Goal: Transaction & Acquisition: Subscribe to service/newsletter

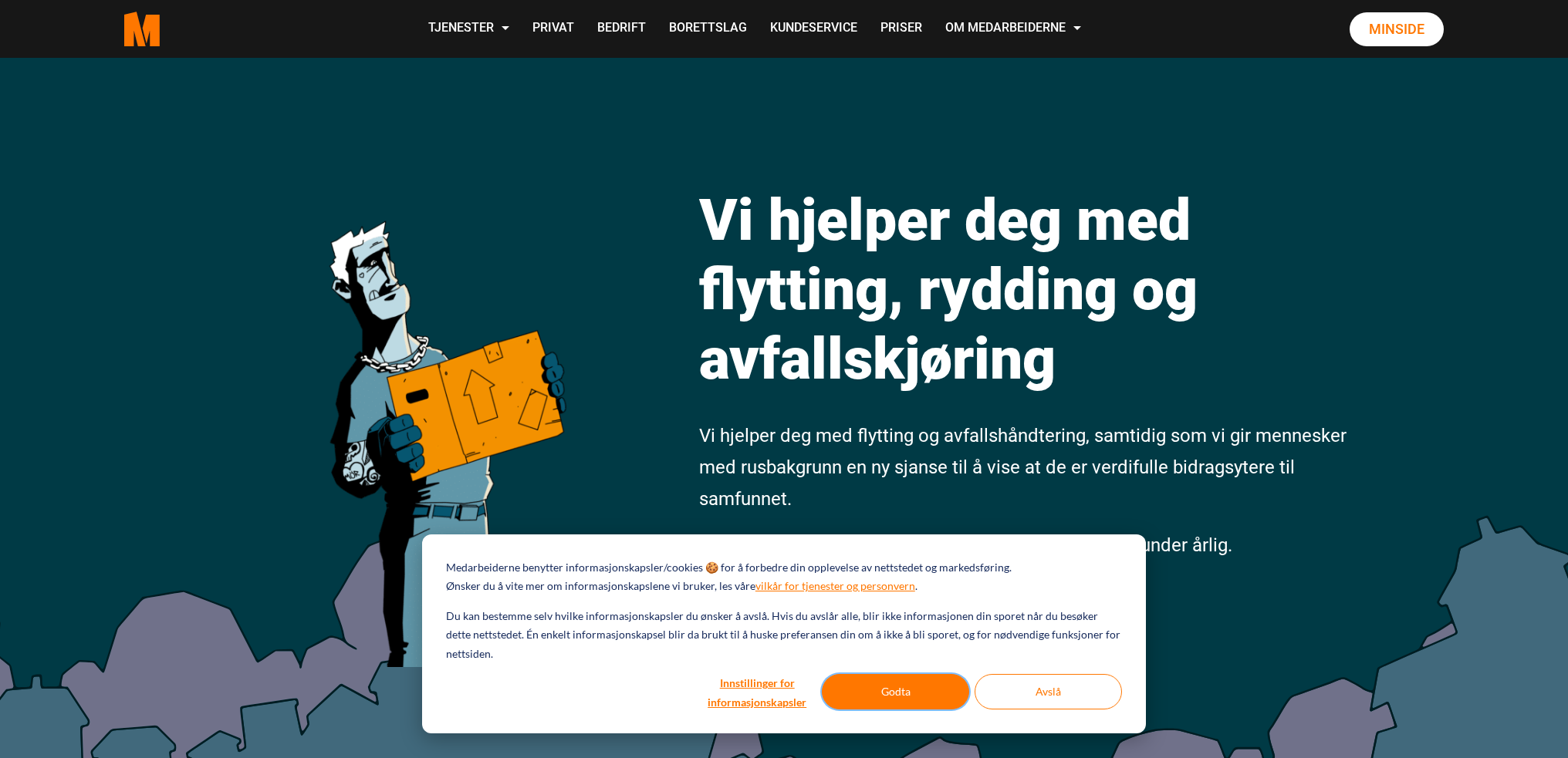
click at [910, 685] on button "Godta" at bounding box center [896, 692] width 148 height 36
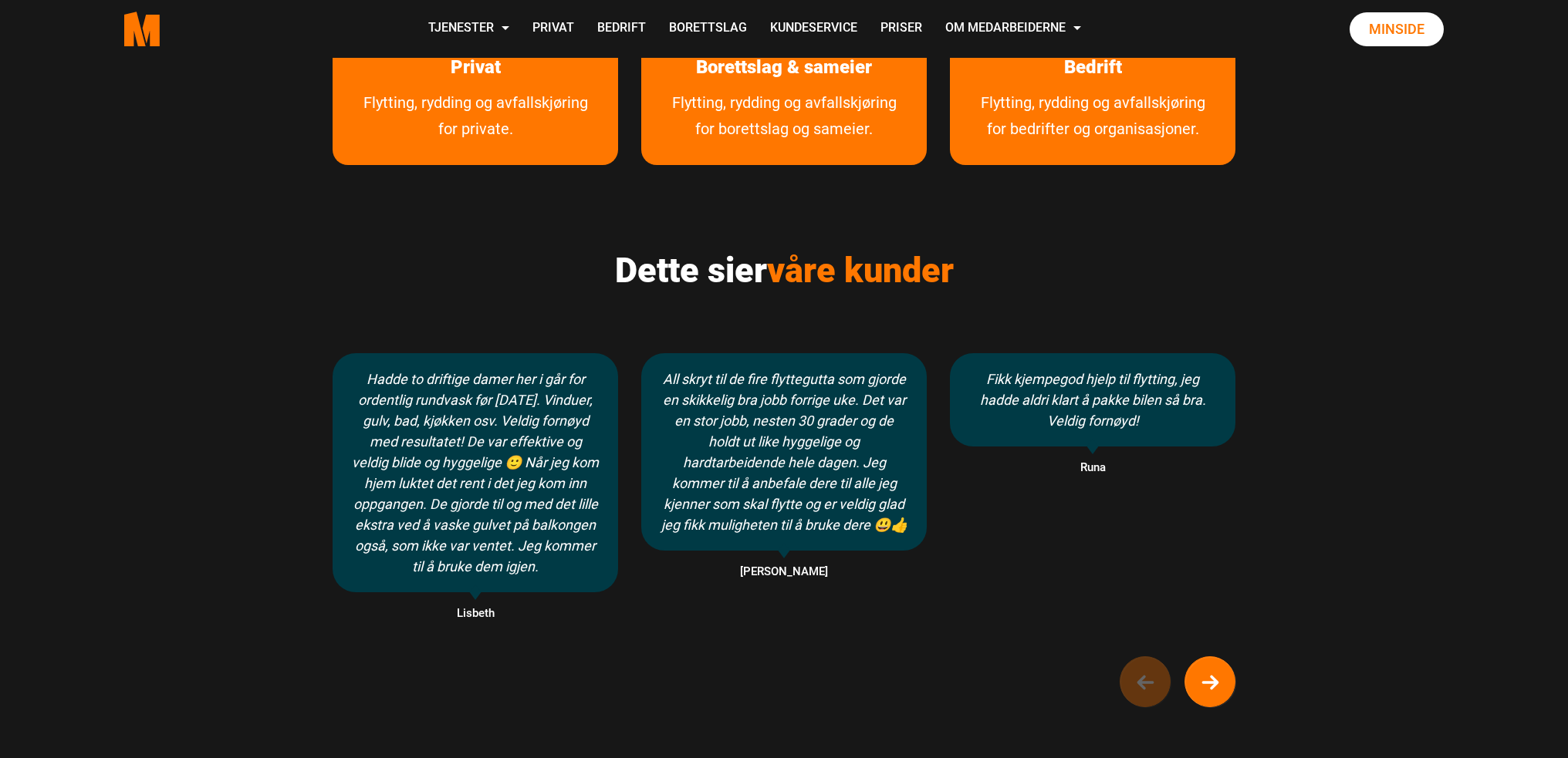
scroll to position [926, 0]
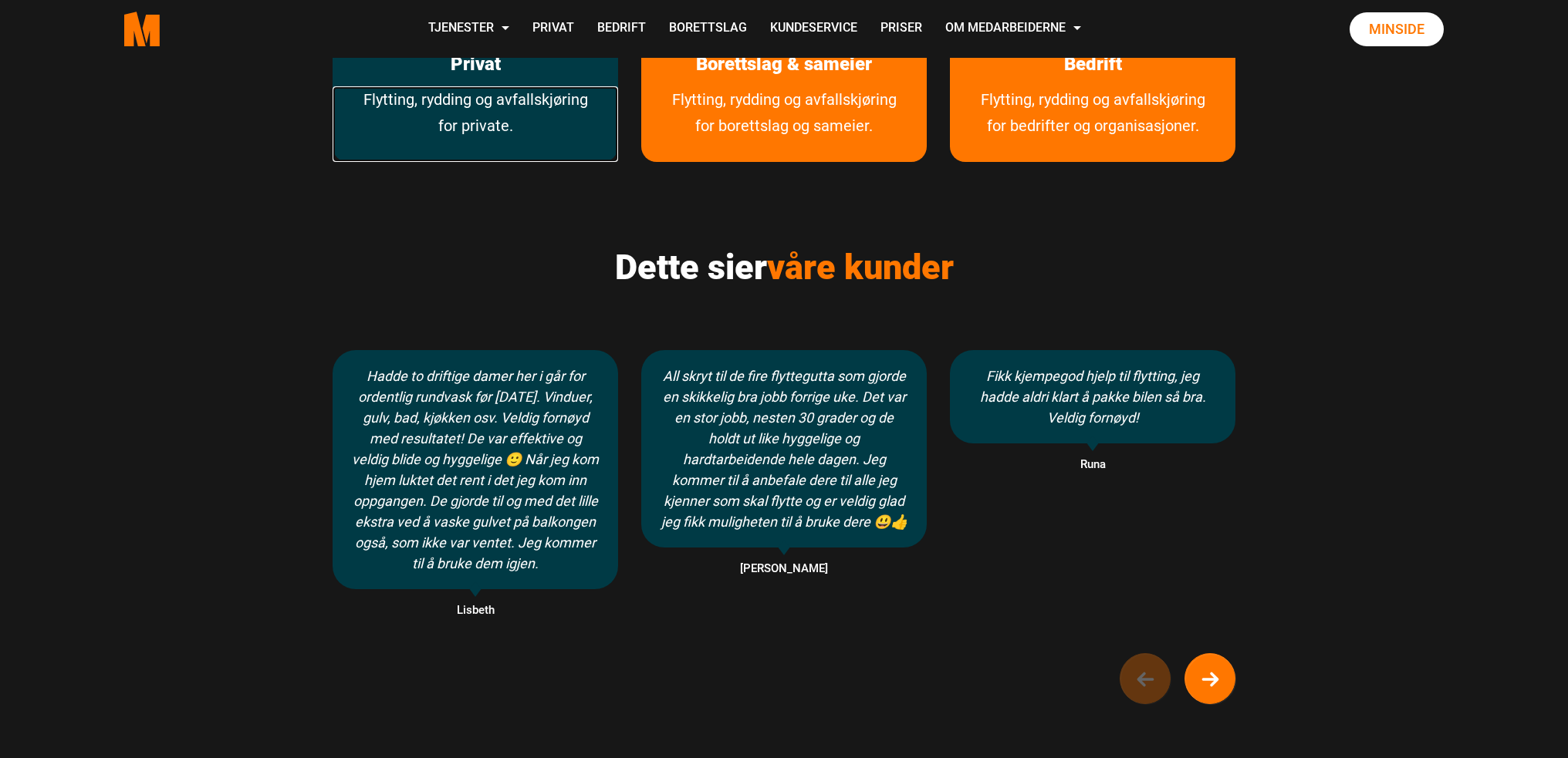
click at [442, 125] on link "Flytting, rydding og avfallskjøring for private." at bounding box center [476, 124] width 285 height 76
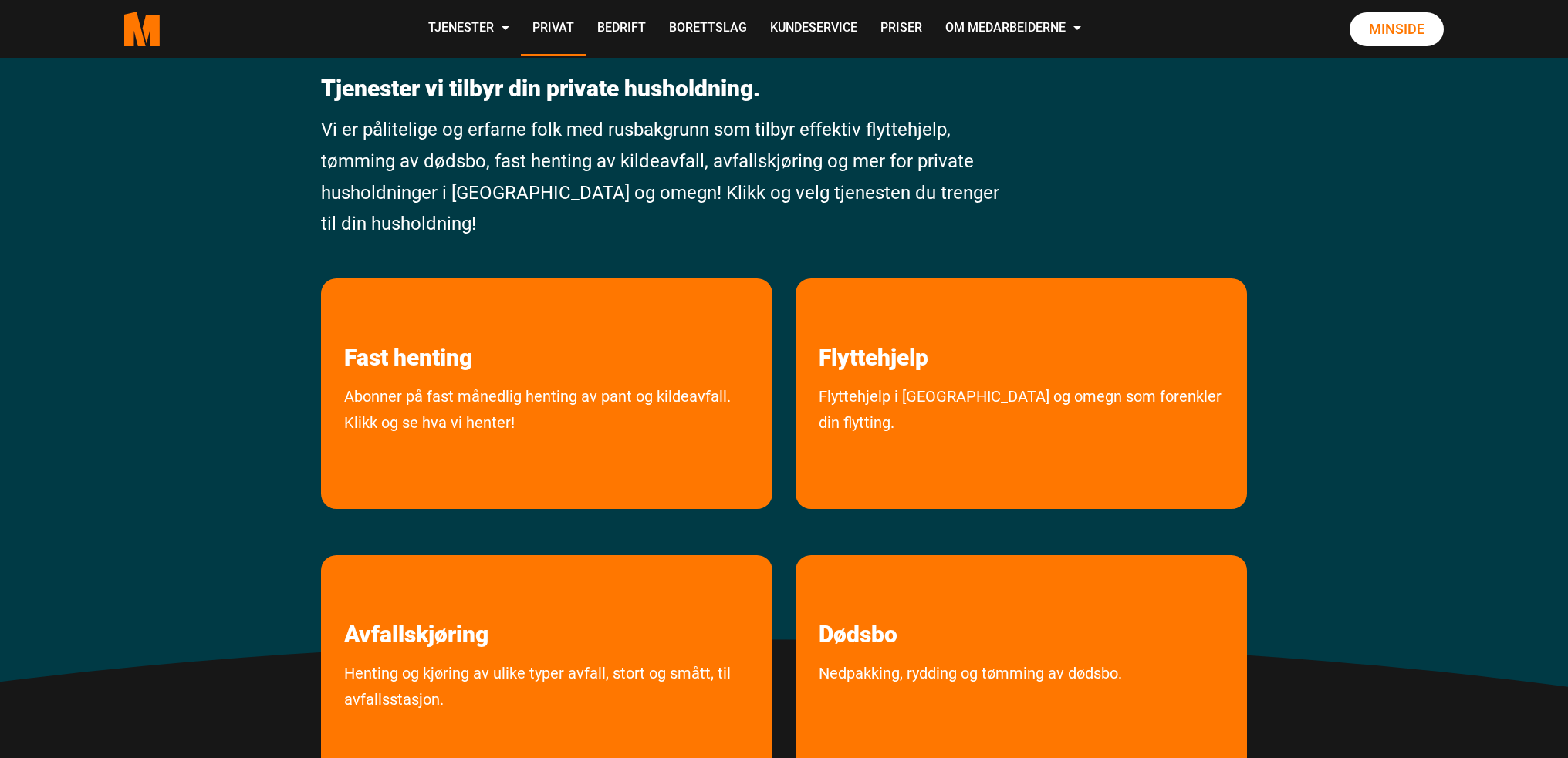
scroll to position [231, 0]
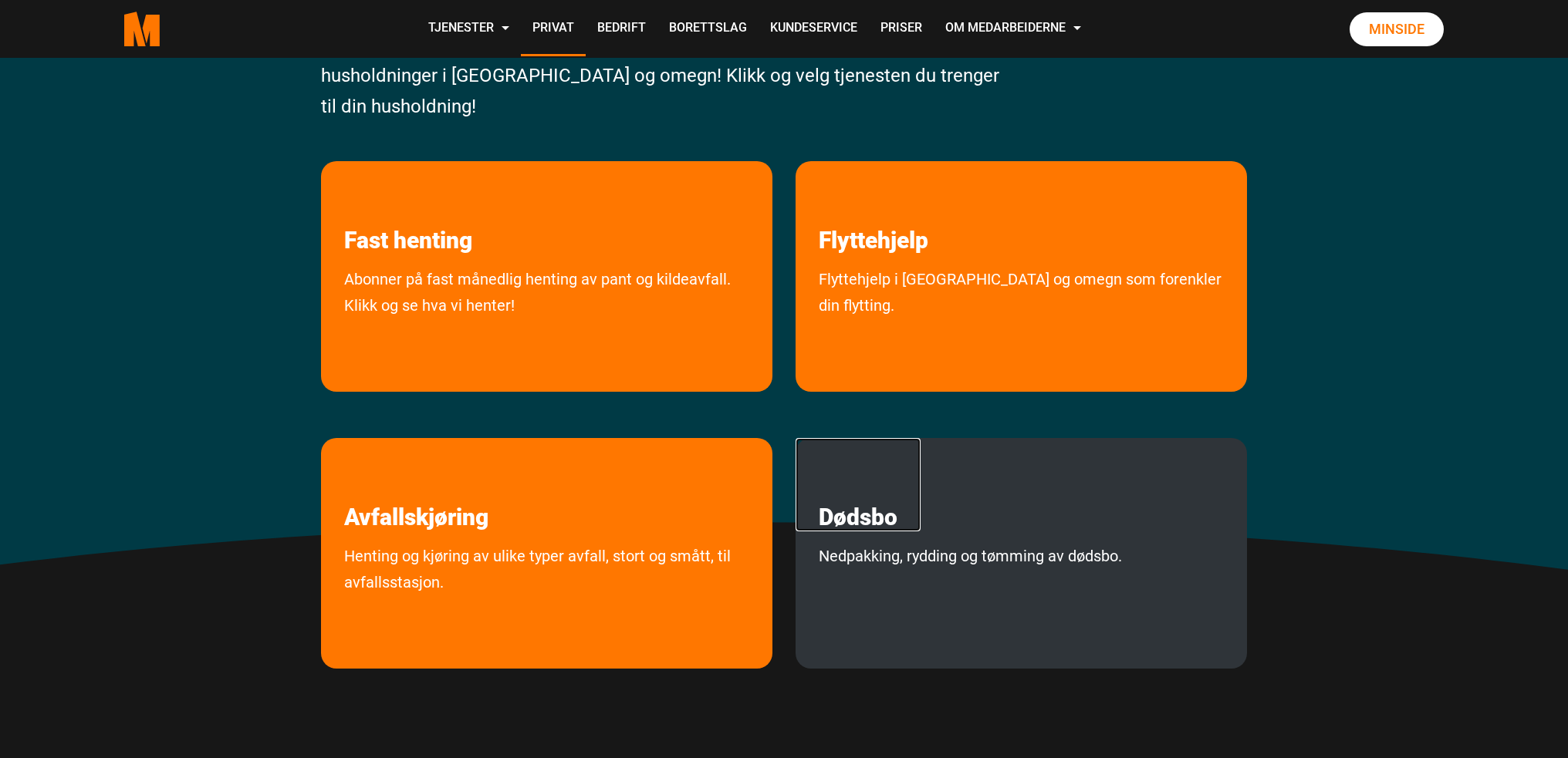
click at [901, 522] on link "Dødsbo" at bounding box center [858, 484] width 125 height 93
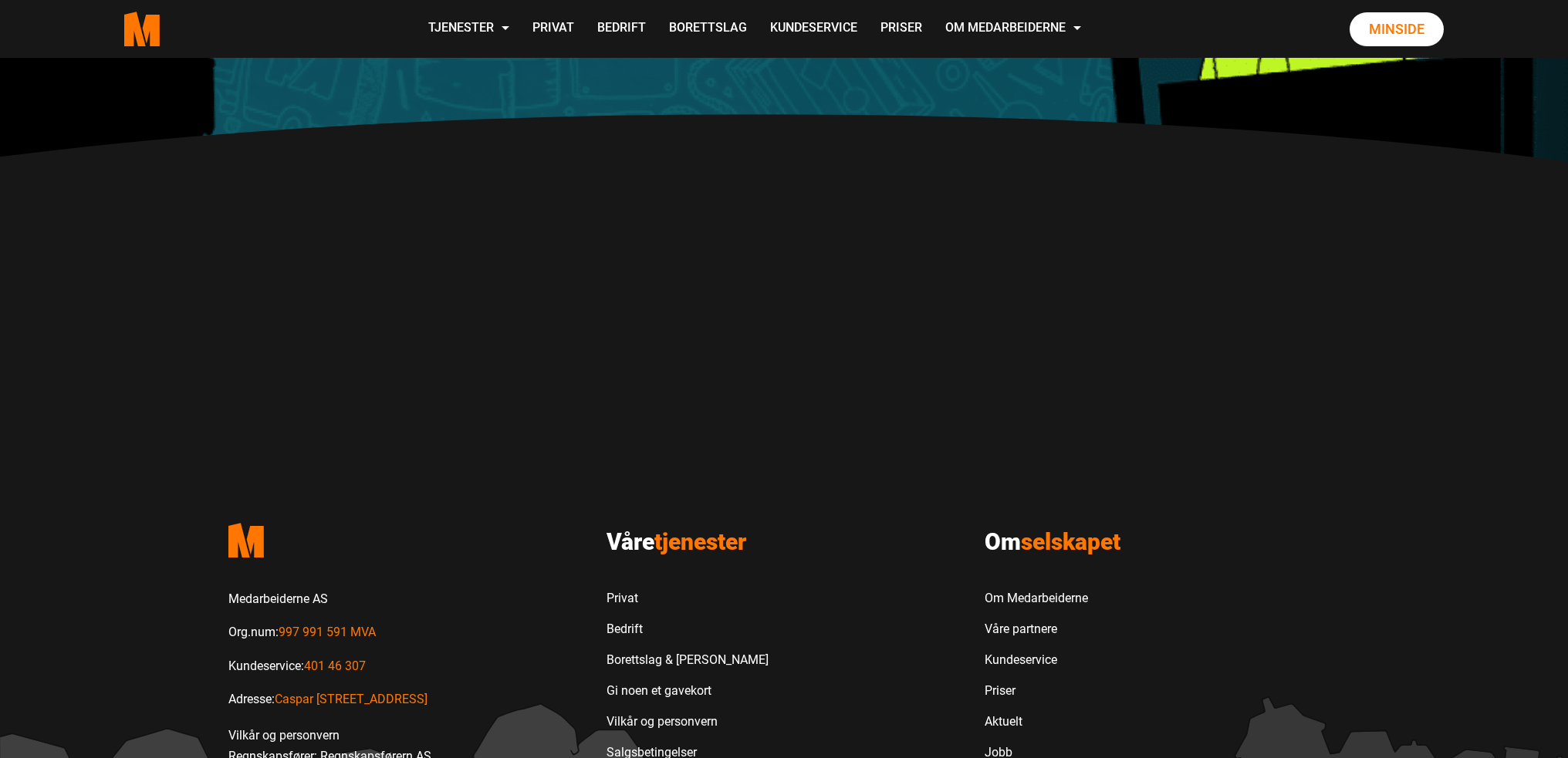
scroll to position [1003, 0]
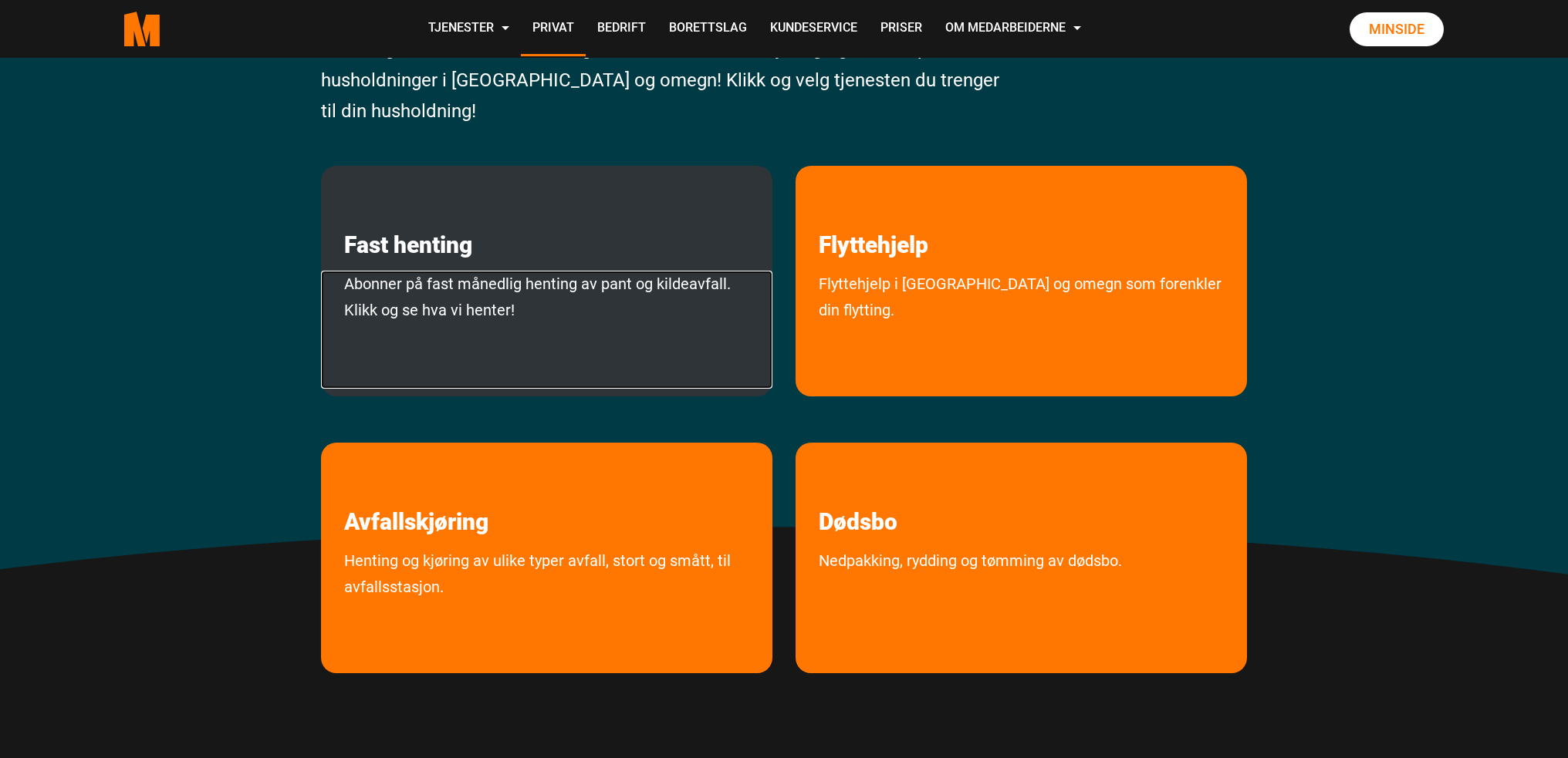
click at [379, 320] on link "Abonner på fast månedlig henting av pant og kildeavfall. Klikk og se hva vi hen…" at bounding box center [547, 329] width 452 height 118
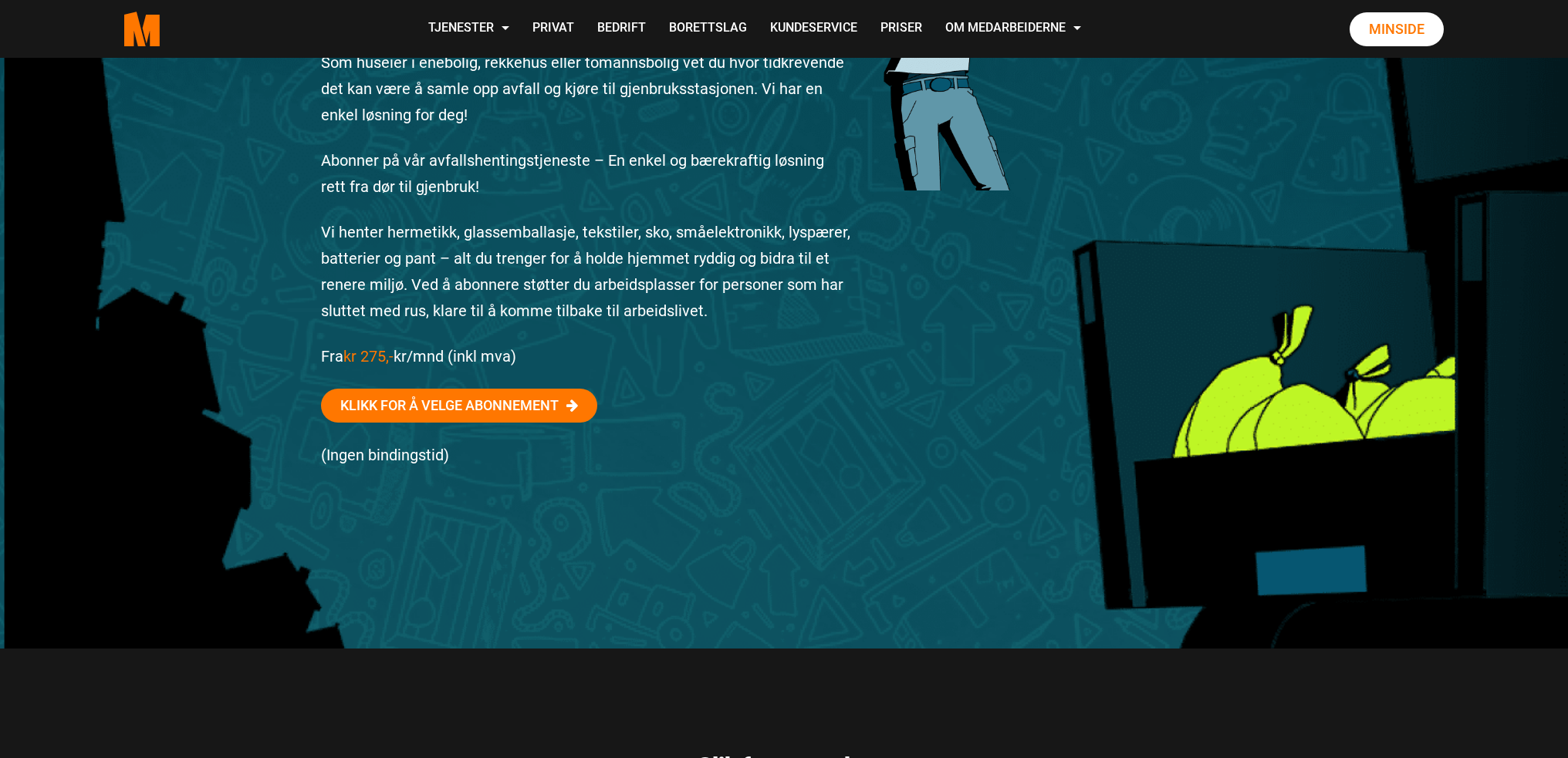
scroll to position [386, 0]
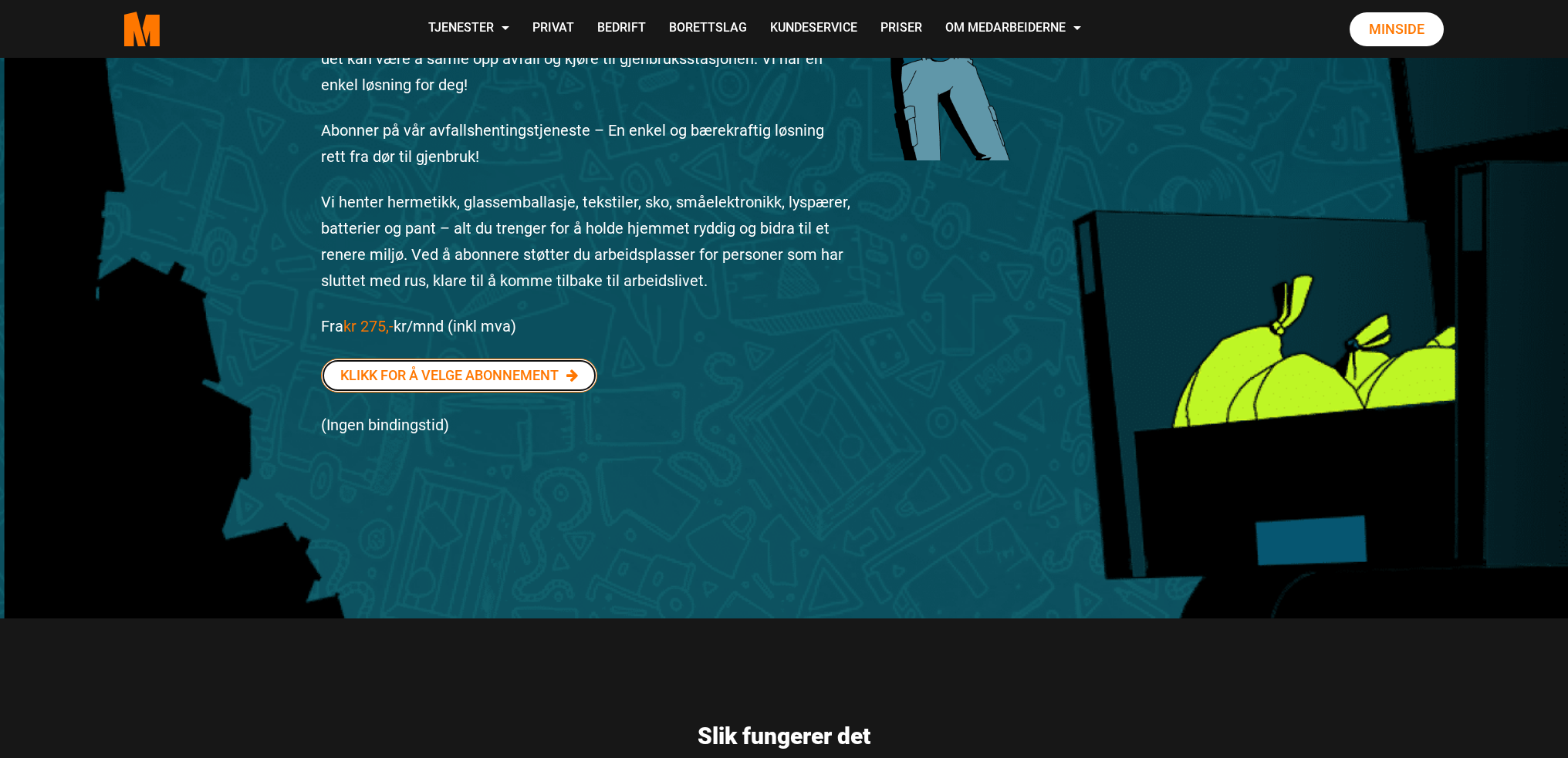
click at [574, 374] on icon at bounding box center [572, 376] width 12 height 14
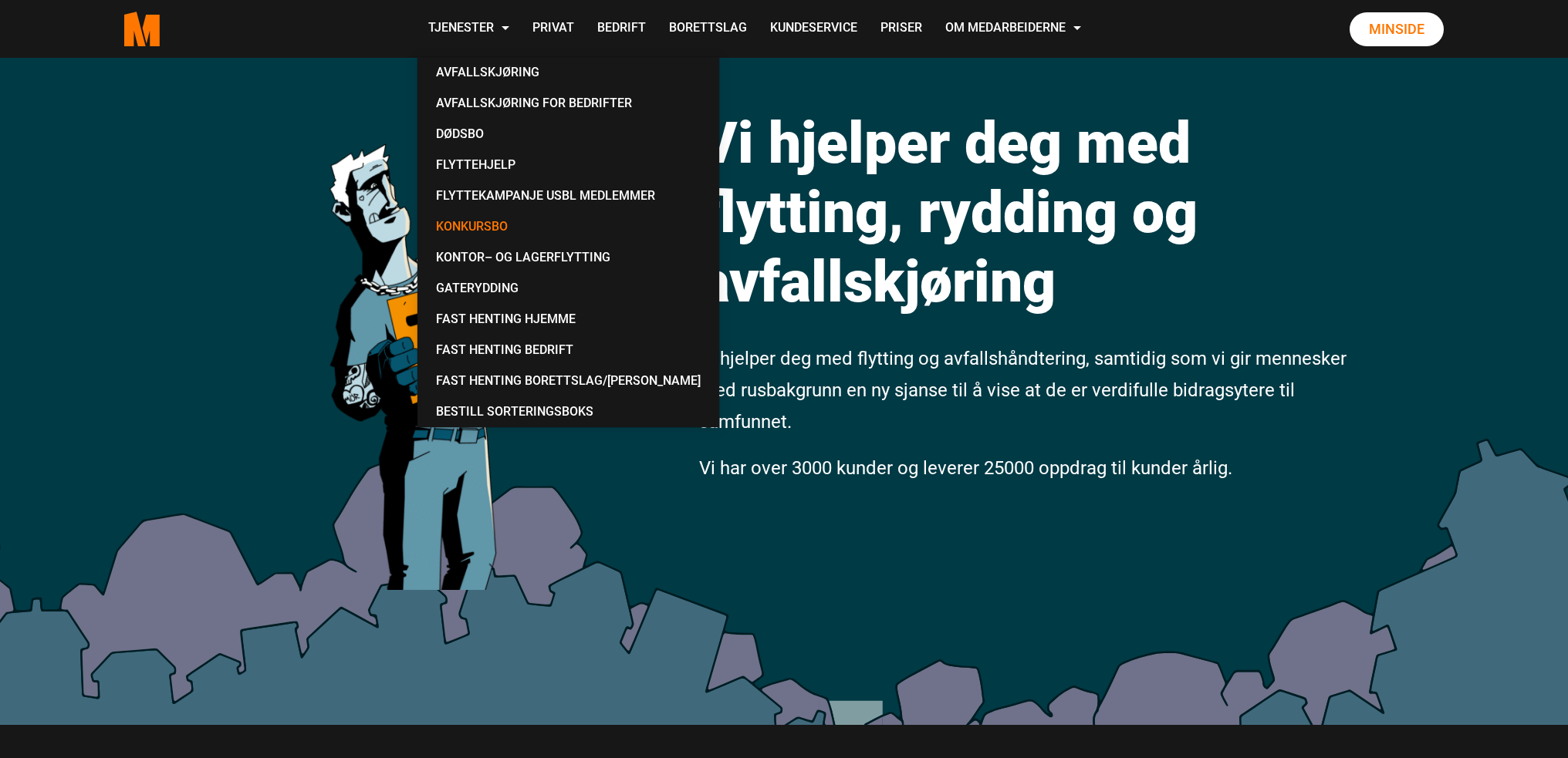
scroll to position [77, 0]
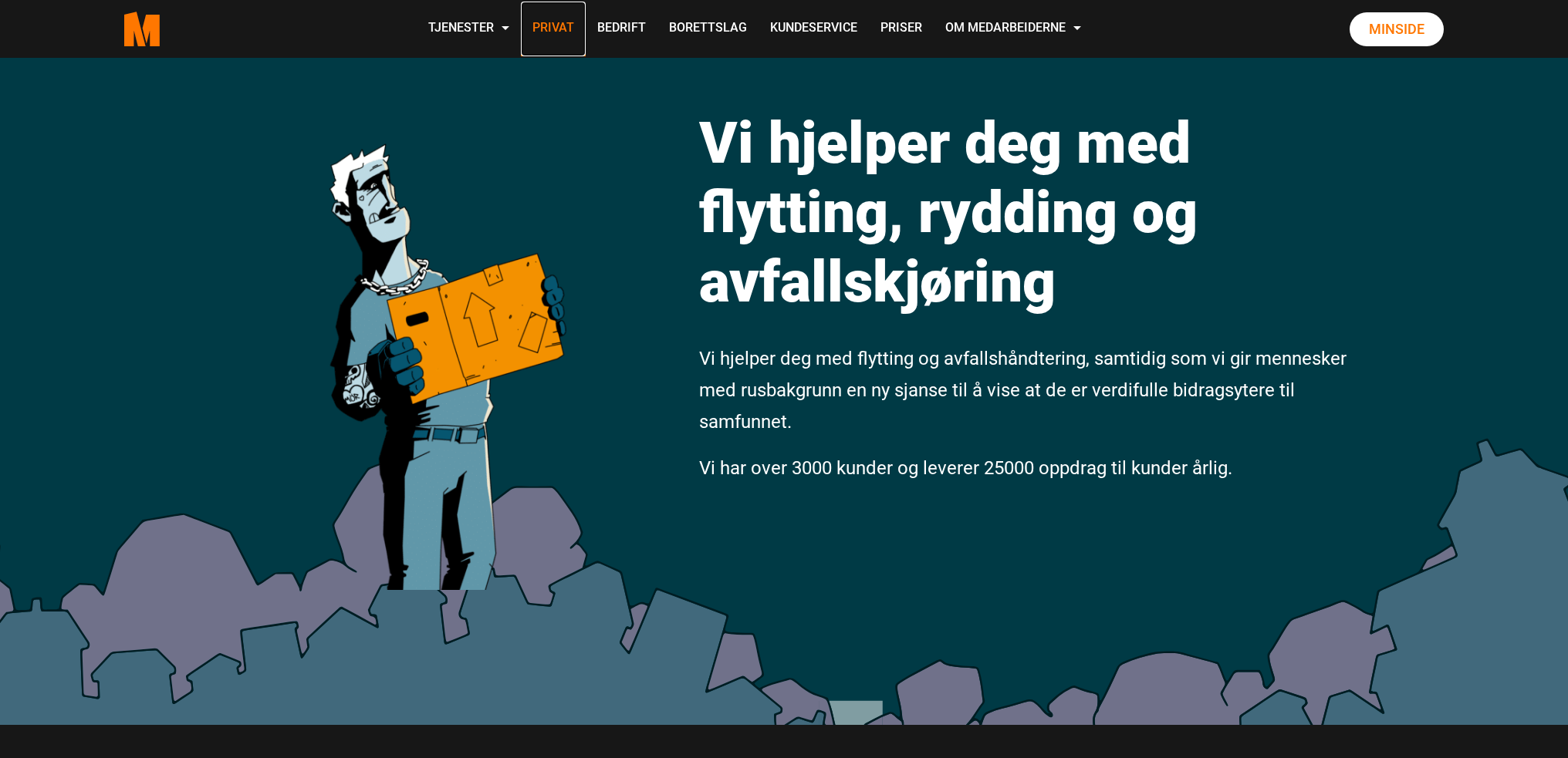
click at [550, 34] on link "Privat" at bounding box center [553, 29] width 65 height 55
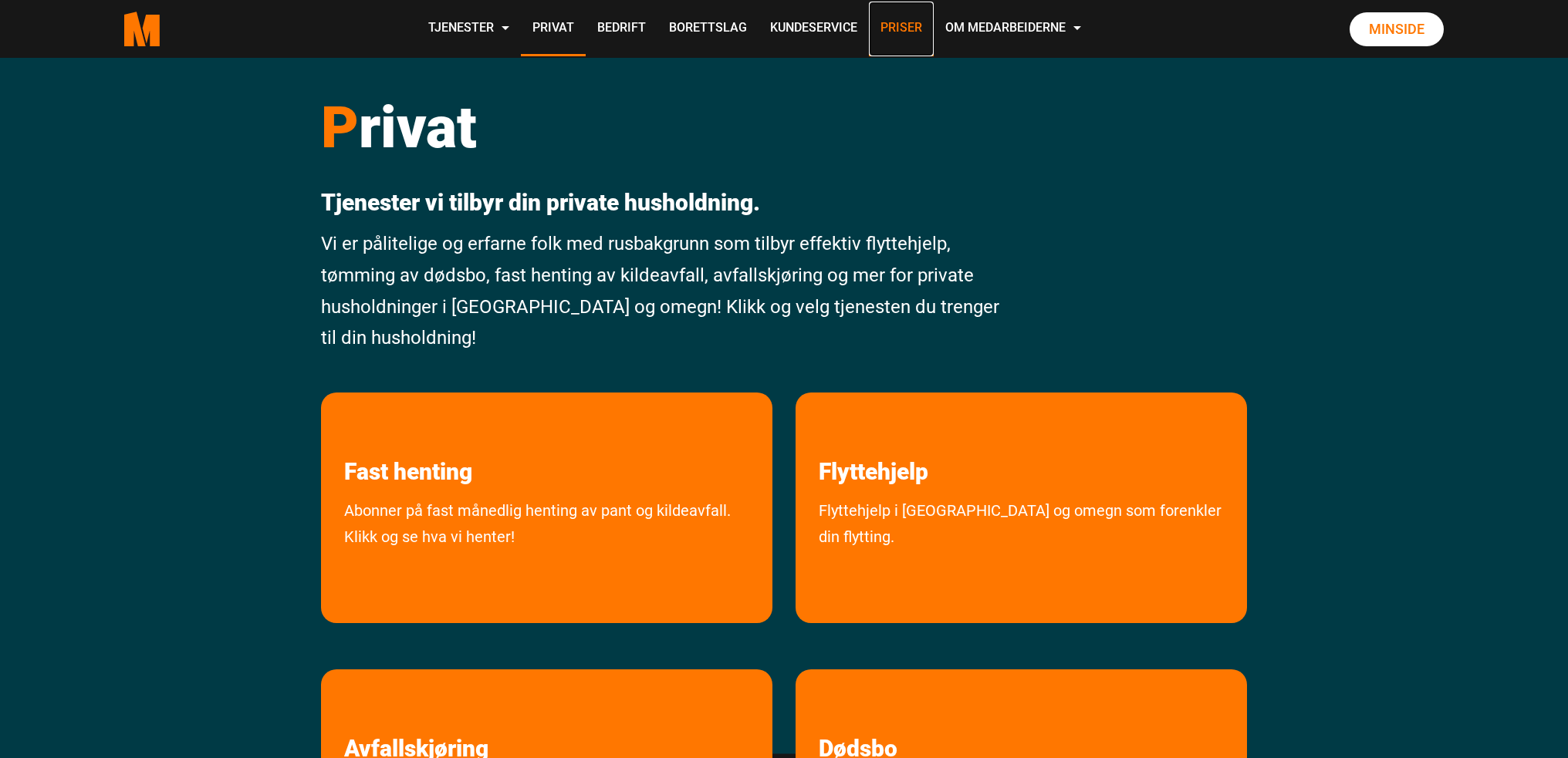
click at [897, 32] on link "Priser" at bounding box center [902, 29] width 65 height 55
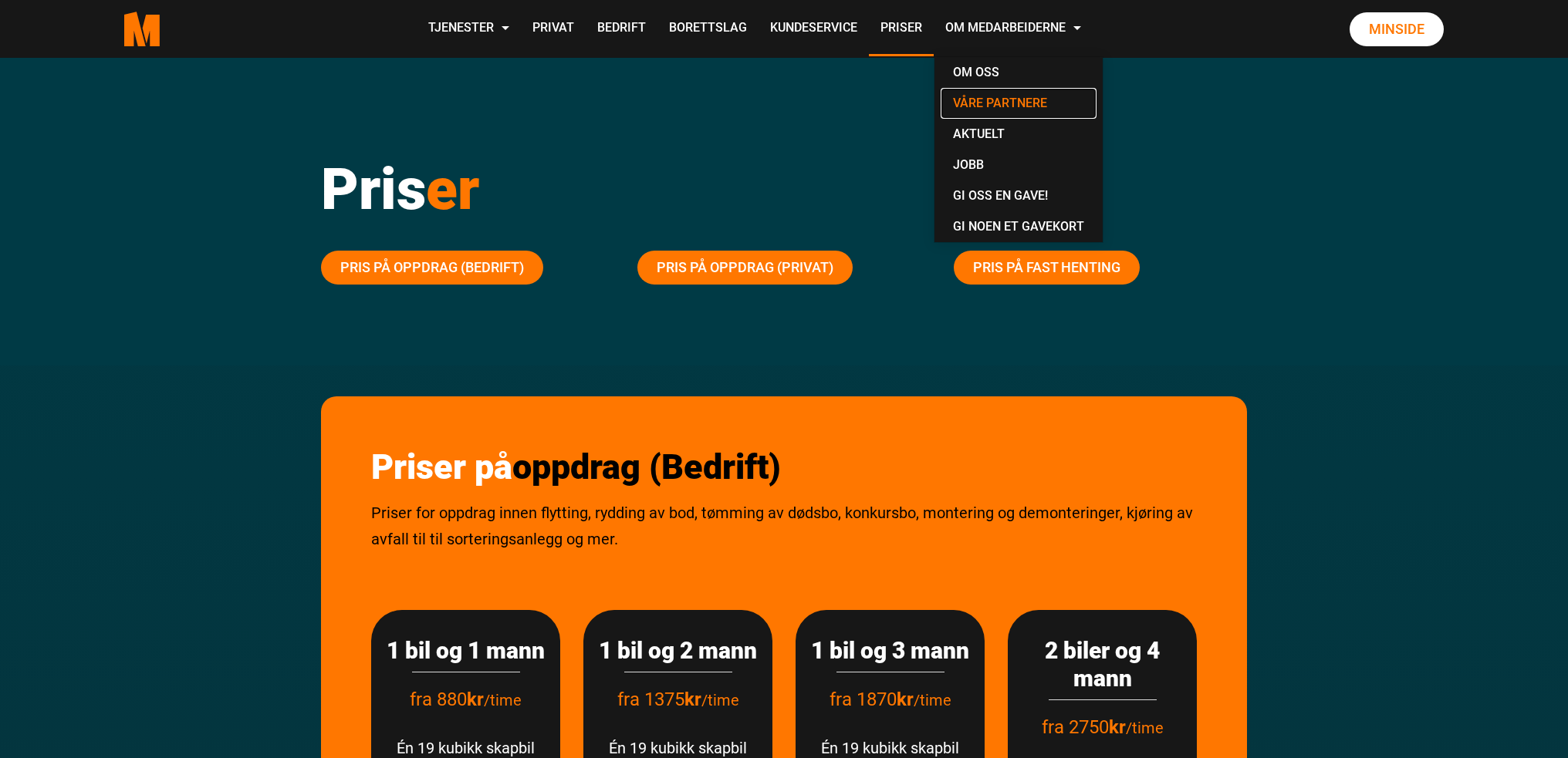
click at [1000, 95] on link "Våre partnere" at bounding box center [1019, 103] width 156 height 31
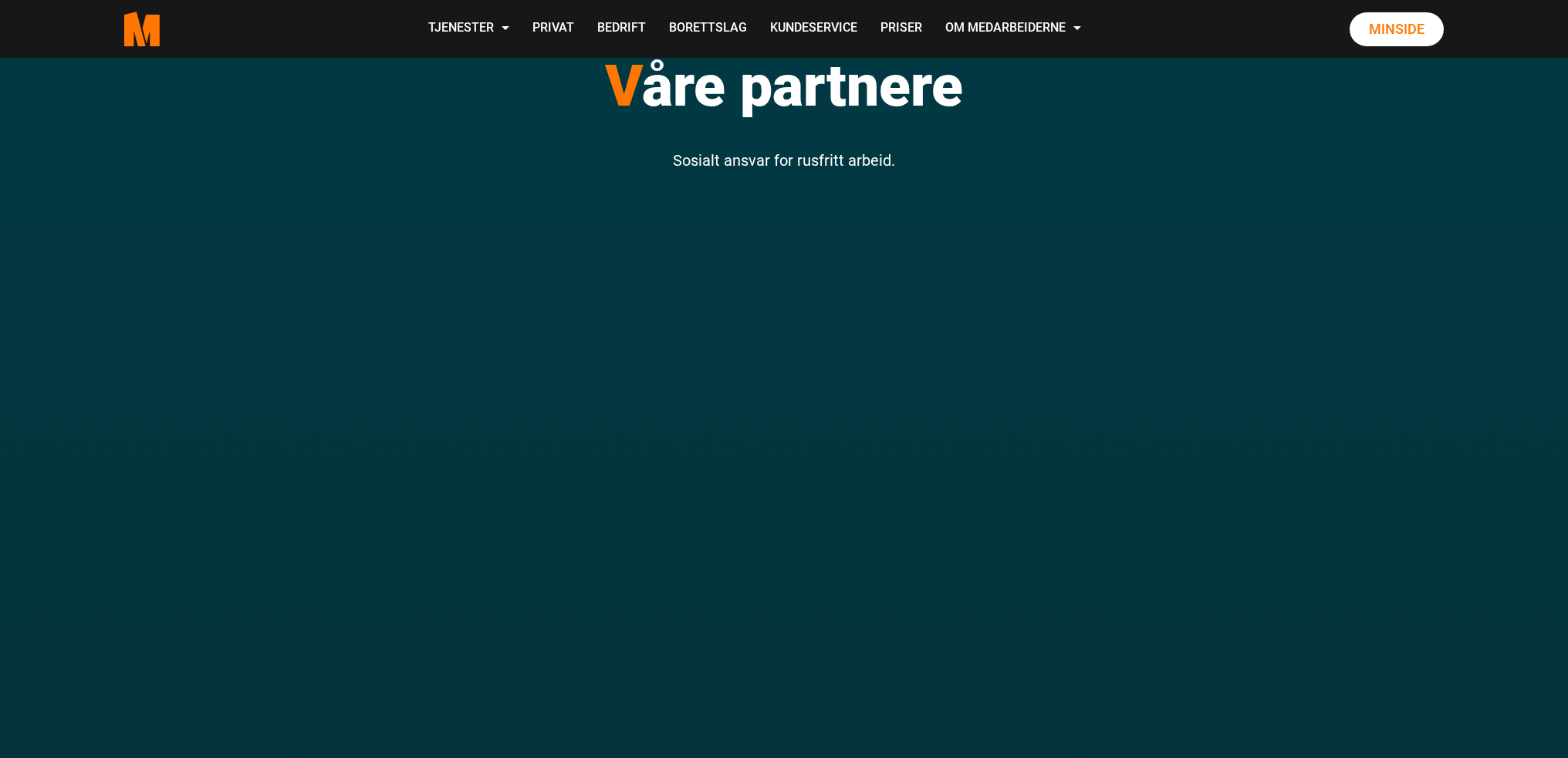
scroll to position [155, 0]
